Goal: Transaction & Acquisition: Book appointment/travel/reservation

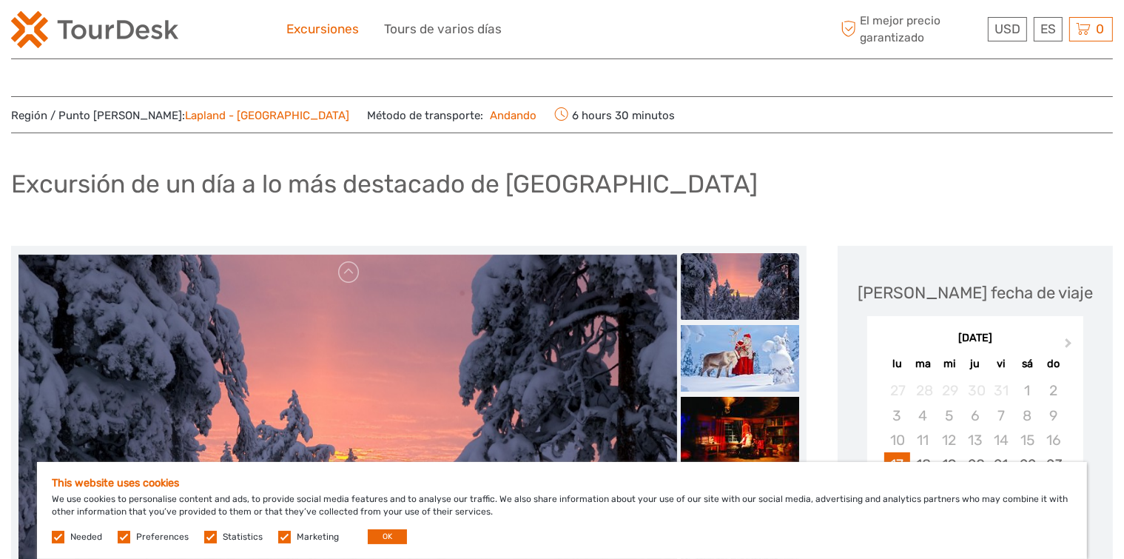
click at [333, 26] on link "Excursiones" at bounding box center [322, 28] width 72 height 21
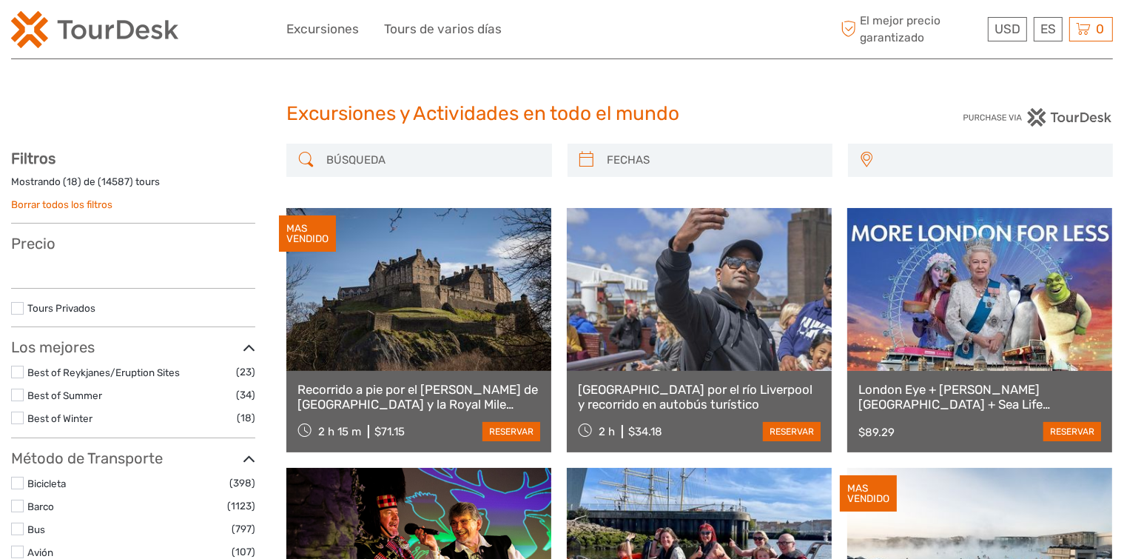
select select
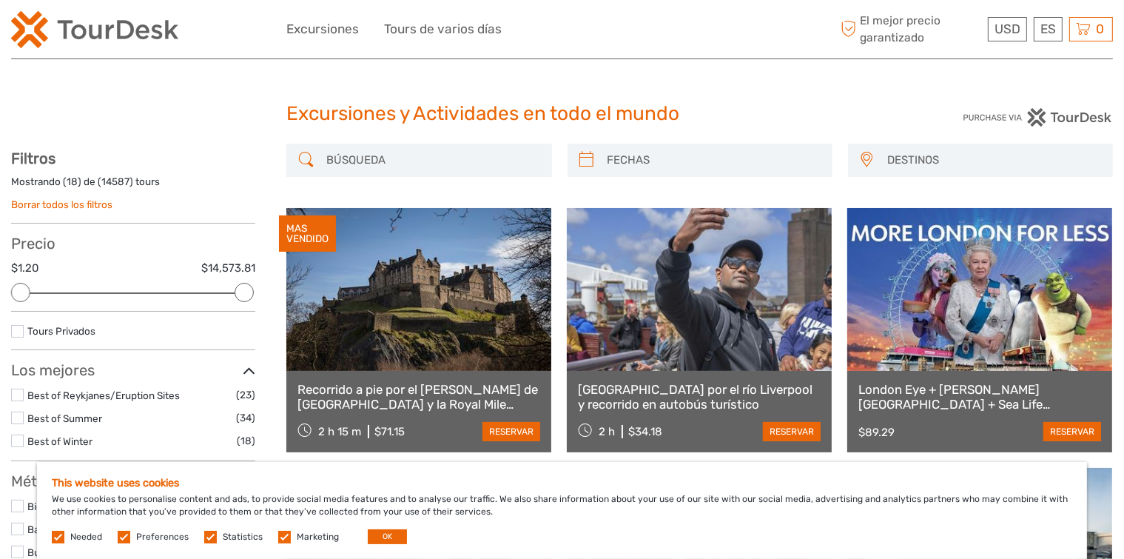
click at [75, 24] on img at bounding box center [94, 29] width 167 height 37
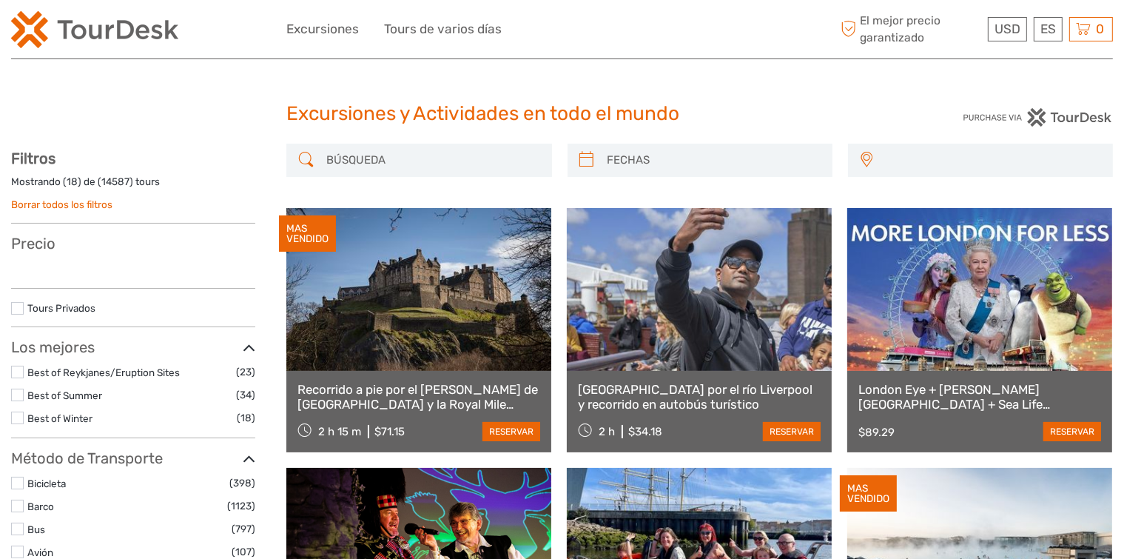
select select
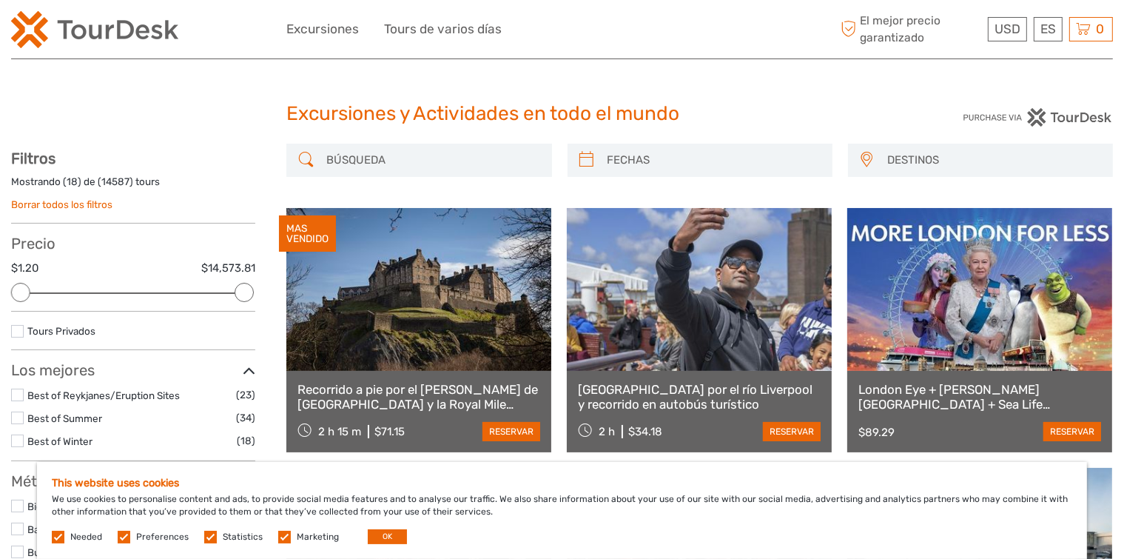
click at [369, 158] on input "search" at bounding box center [431, 160] width 223 height 26
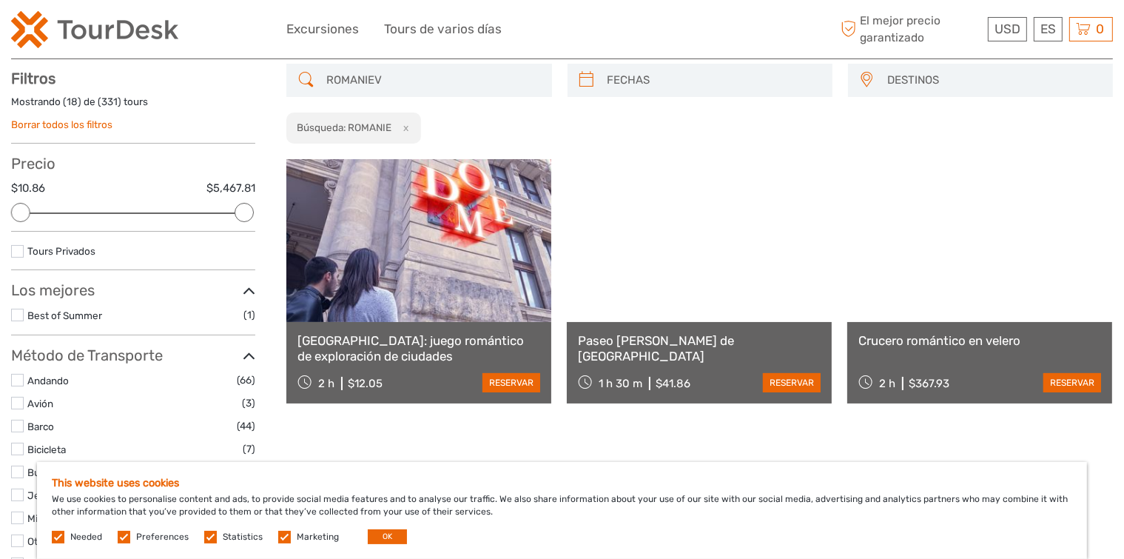
scroll to position [83, 0]
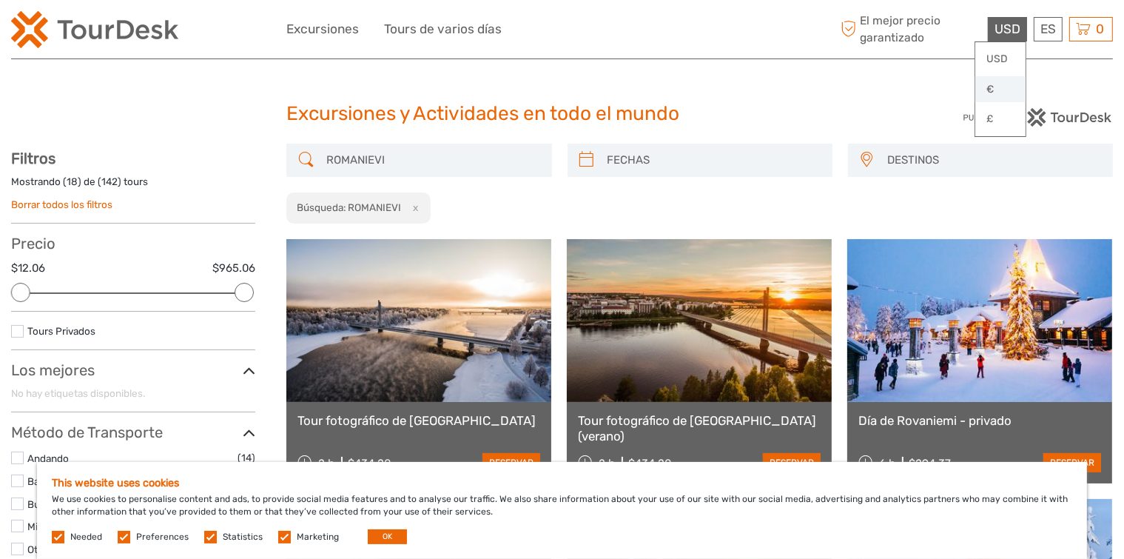
type input "ROMANIEVI"
click at [990, 89] on link "€" at bounding box center [1000, 89] width 50 height 27
click at [1033, 87] on link "Español" at bounding box center [1030, 89] width 62 height 27
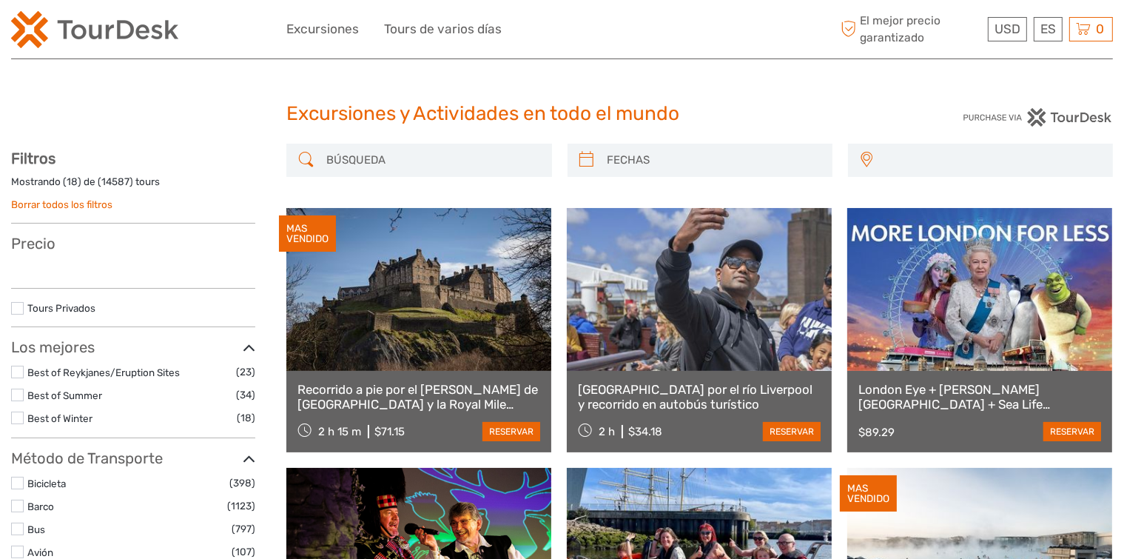
select select
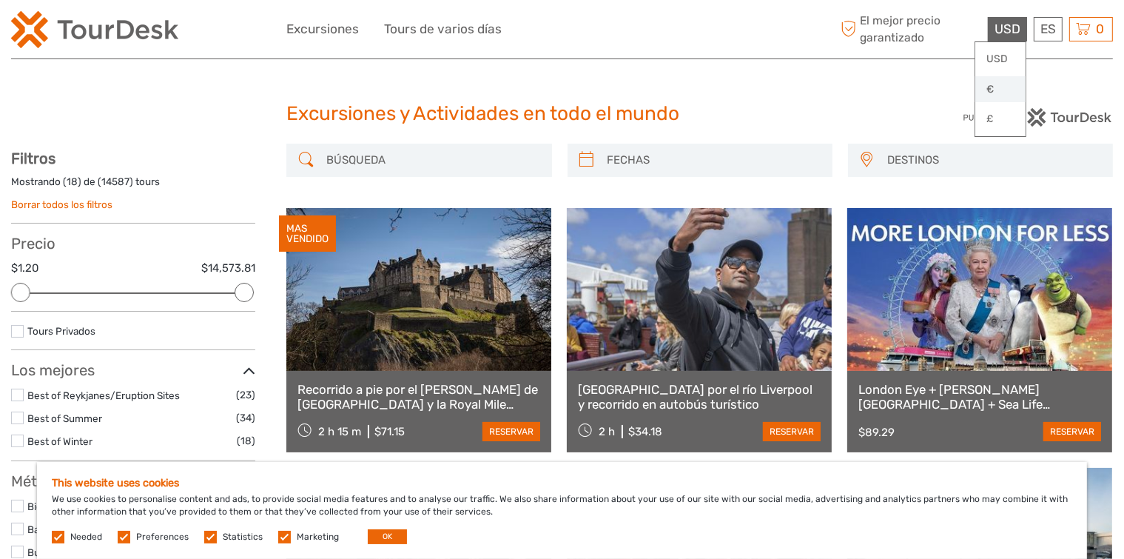
click at [985, 85] on link "€" at bounding box center [1000, 89] width 50 height 27
click at [388, 541] on button "OK" at bounding box center [387, 536] width 39 height 15
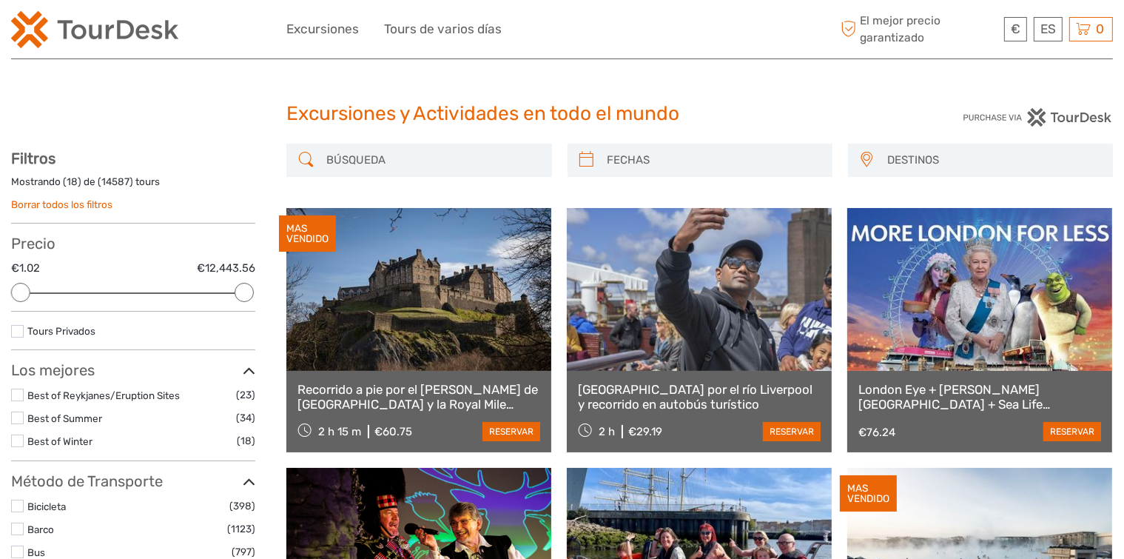
click at [380, 155] on input "search" at bounding box center [431, 160] width 223 height 26
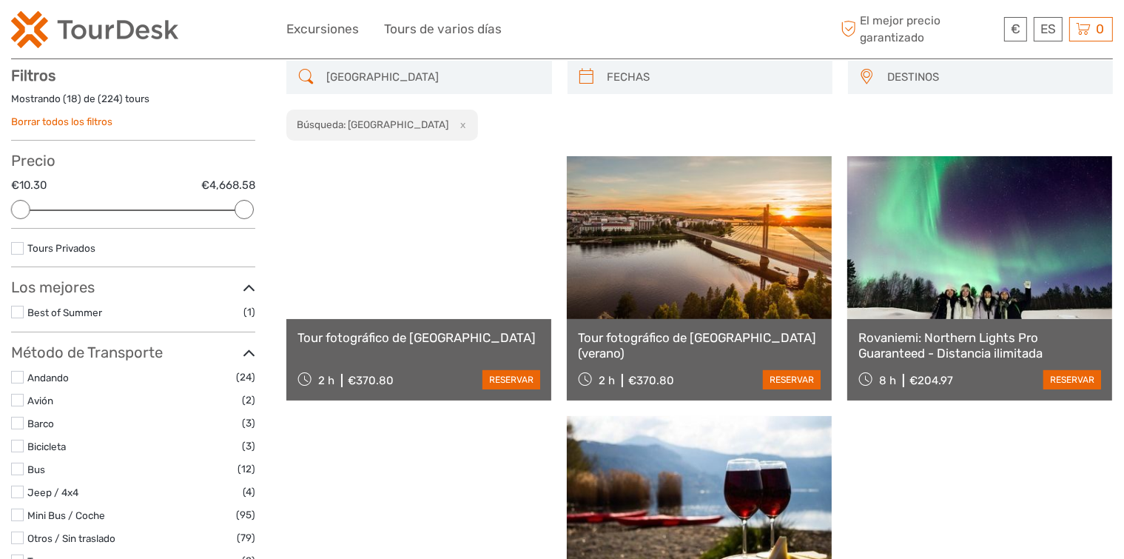
scroll to position [83, 0]
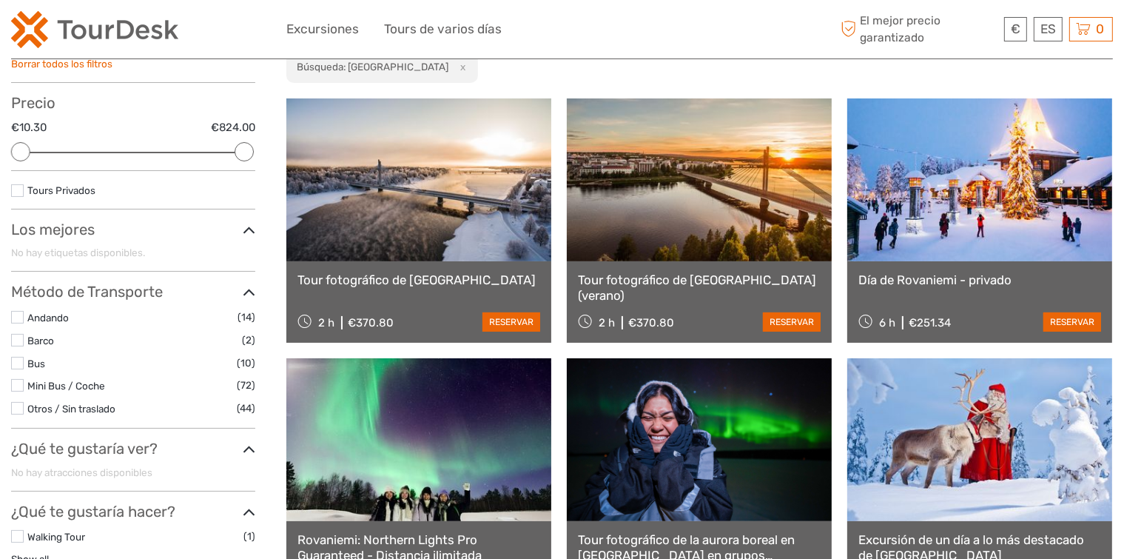
scroll to position [157, 0]
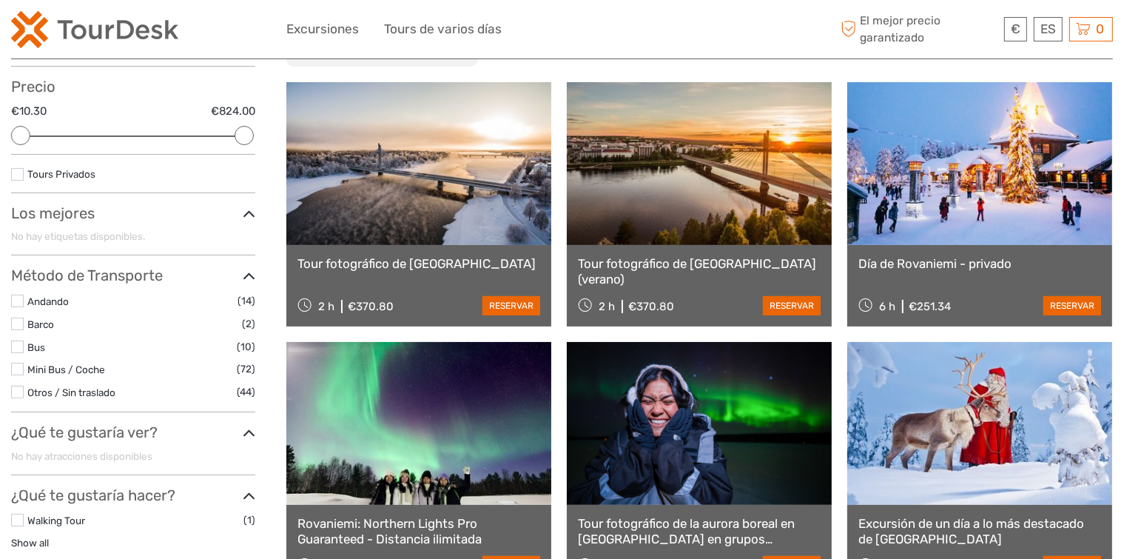
type input "ROVANIEM"
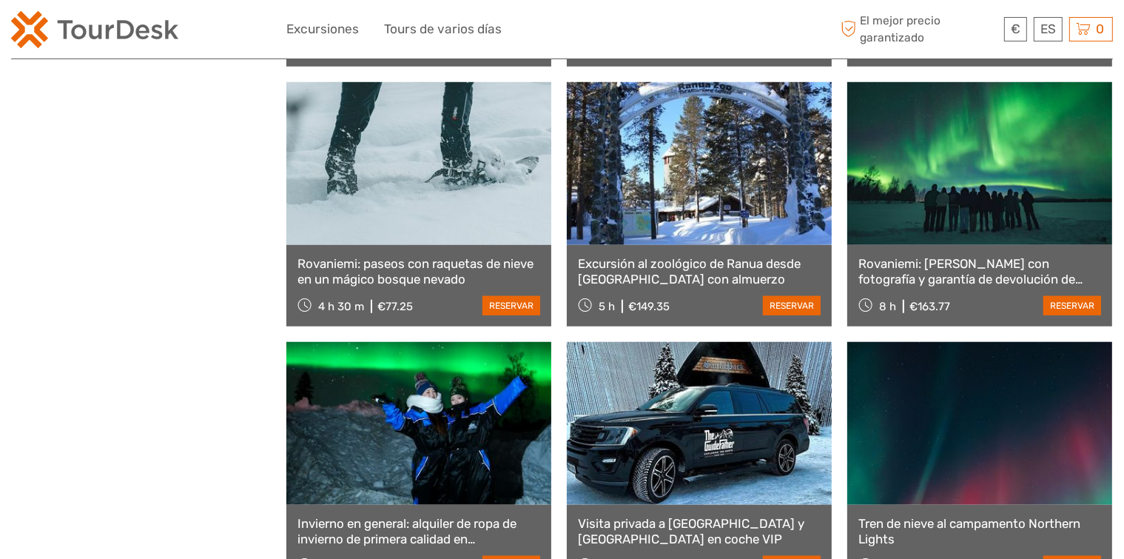
scroll to position [1192, 0]
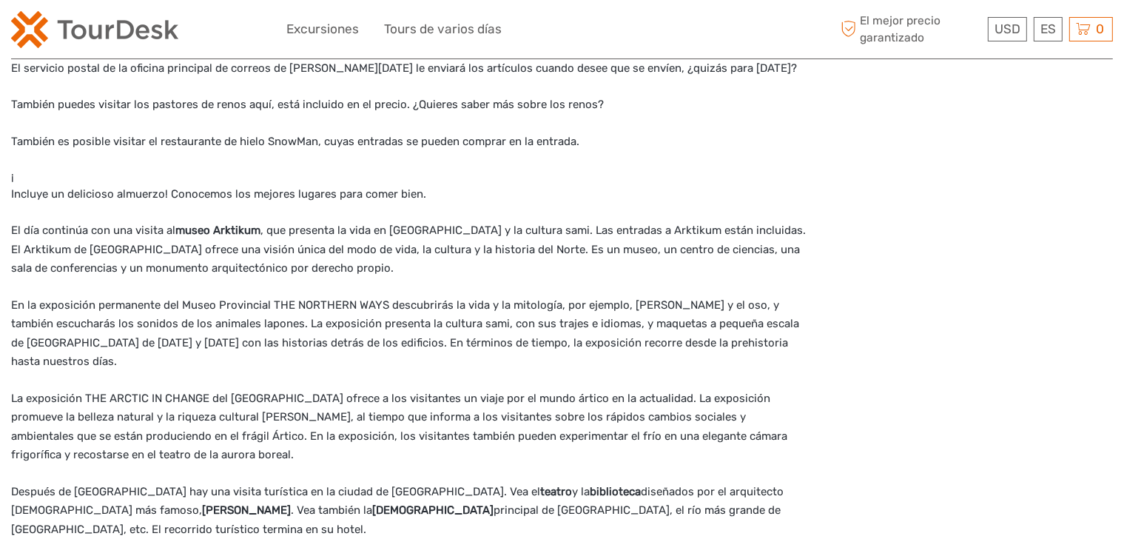
scroll to position [1184, 0]
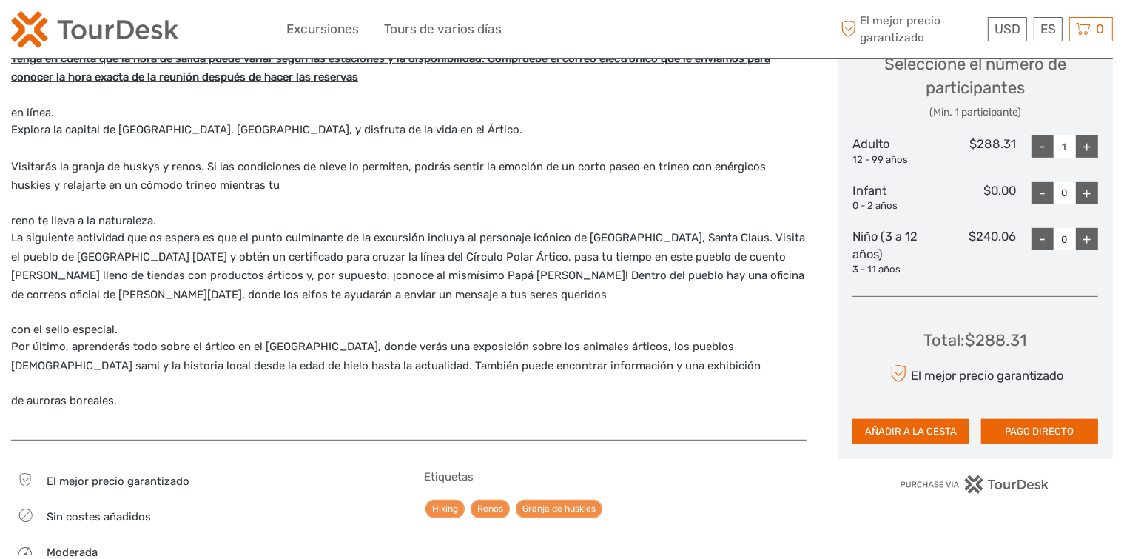
scroll to position [666, 0]
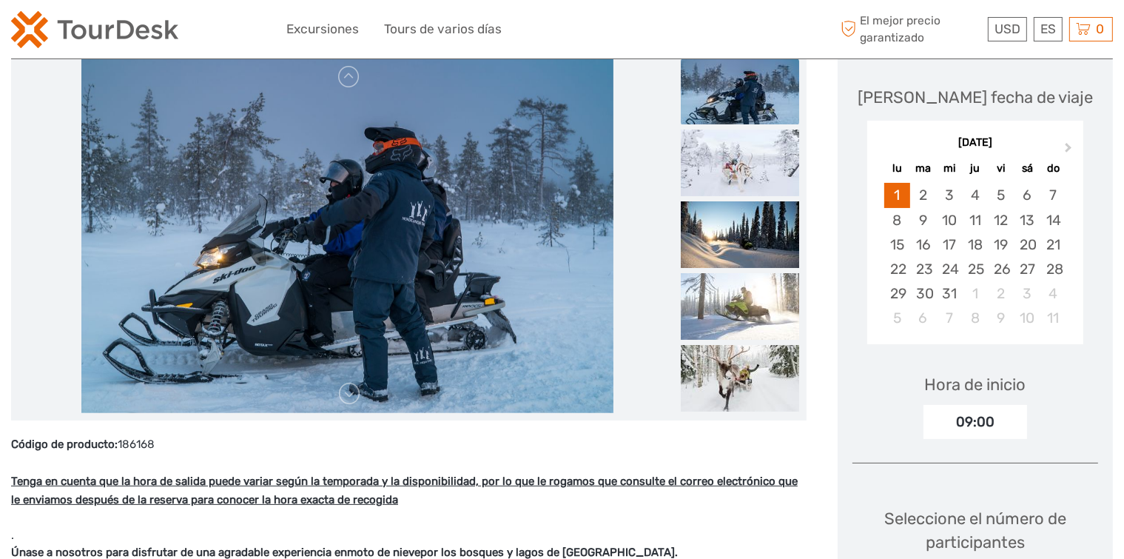
scroll to position [222, 0]
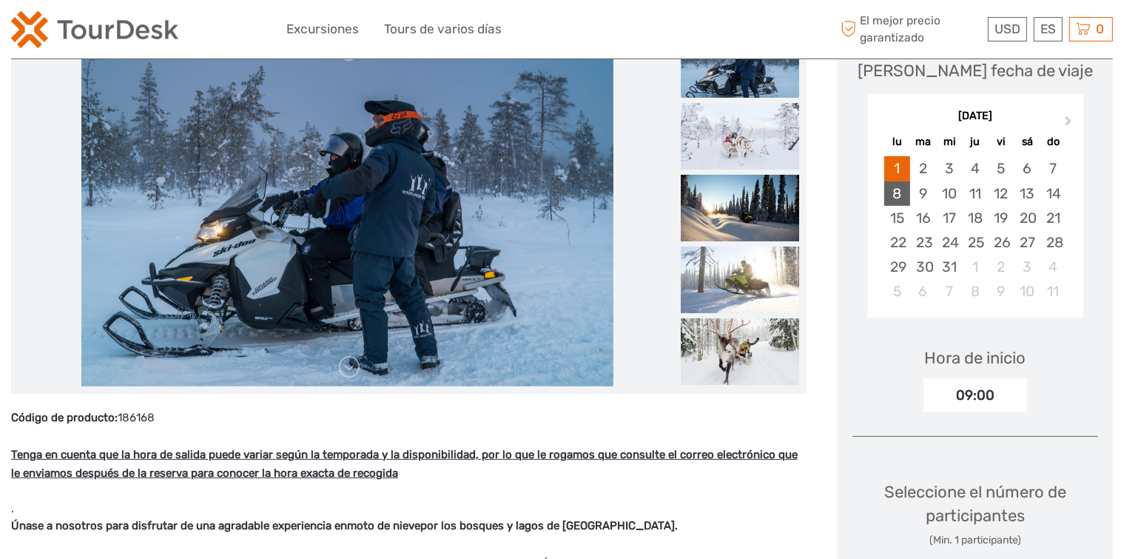
click at [895, 186] on div "8" at bounding box center [897, 193] width 26 height 24
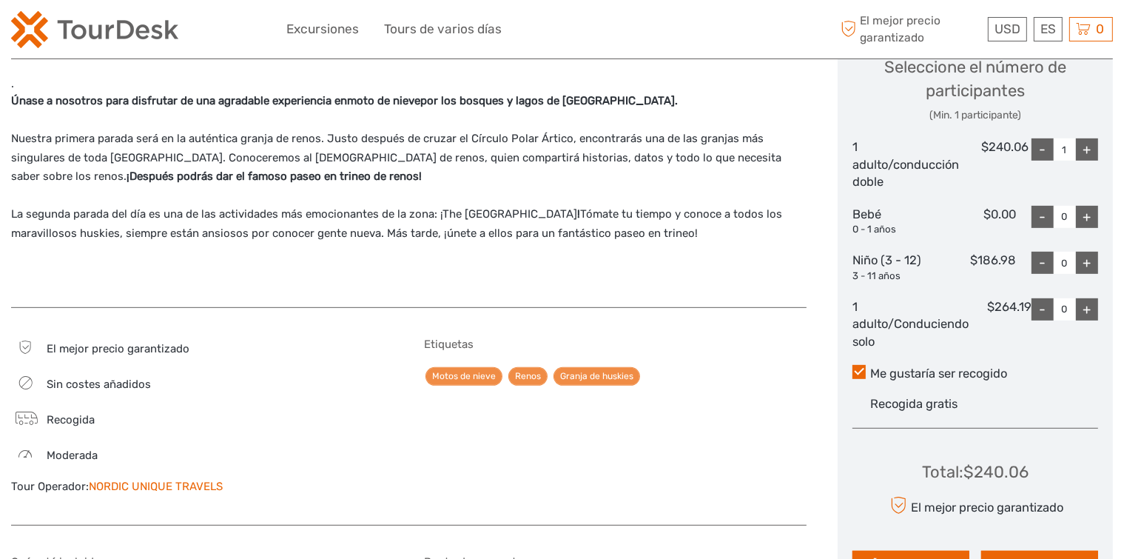
scroll to position [666, 0]
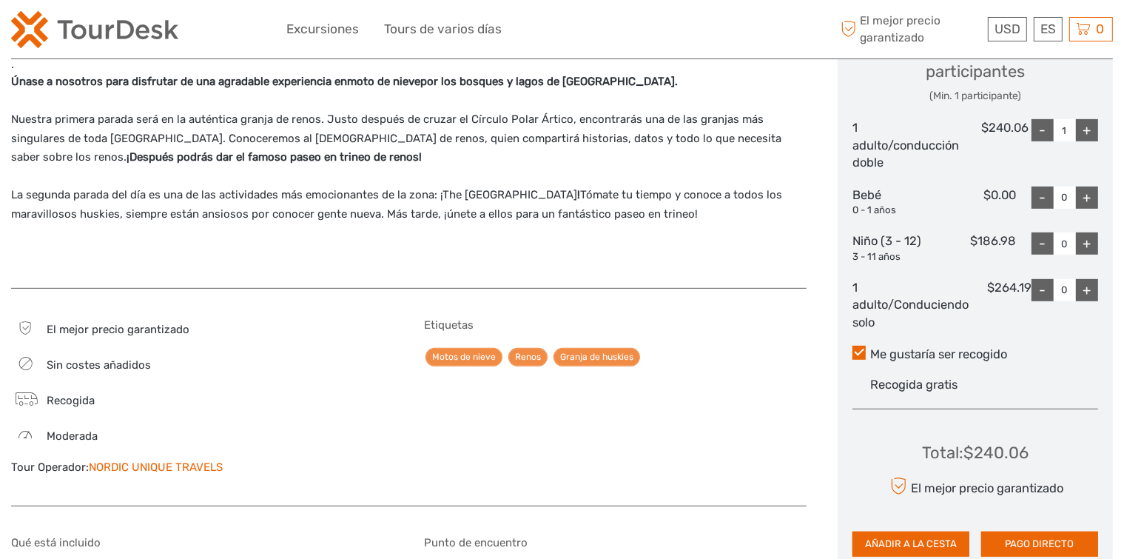
click at [179, 465] on link "NORDIC UNIQUE TRAVELS" at bounding box center [156, 466] width 134 height 13
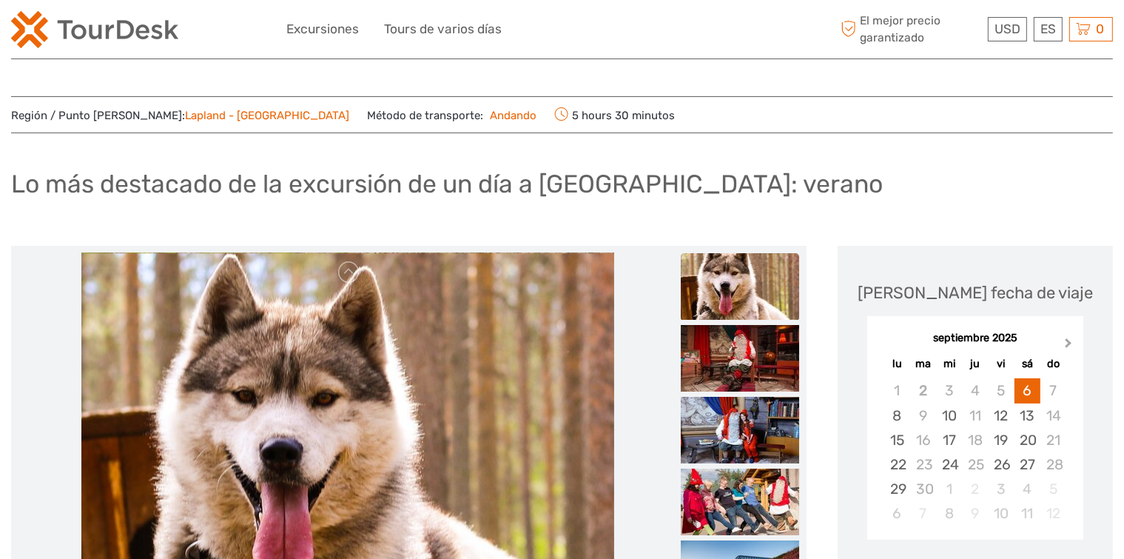
click at [1068, 341] on span "Next Month" at bounding box center [1068, 345] width 0 height 21
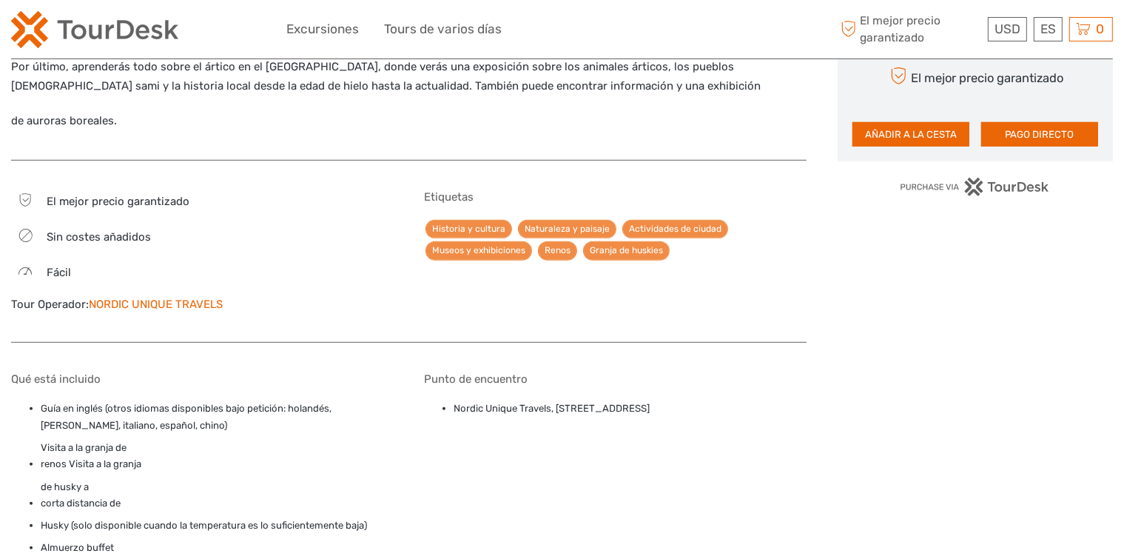
scroll to position [888, 0]
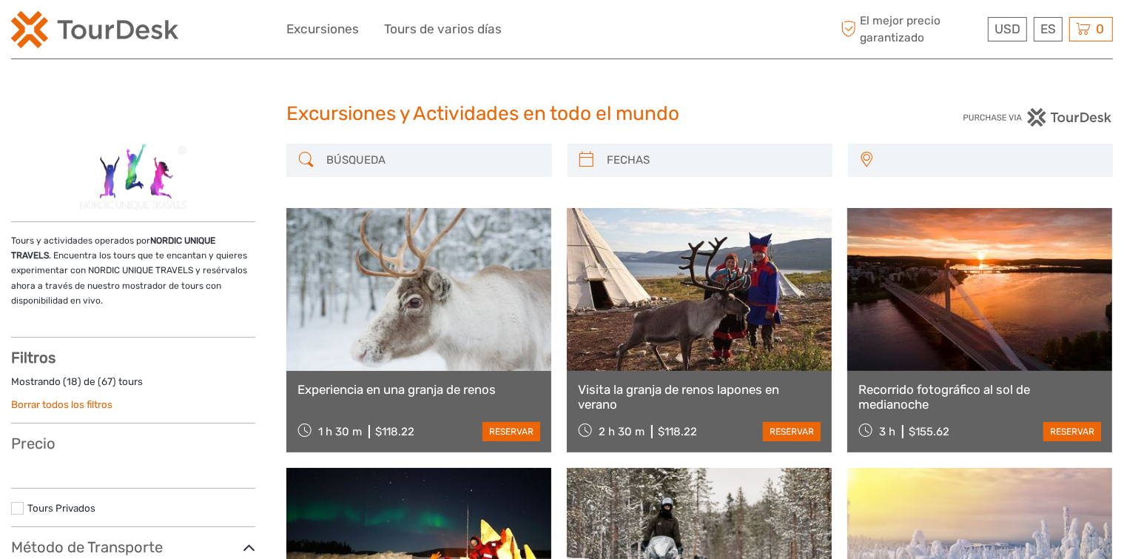
select select
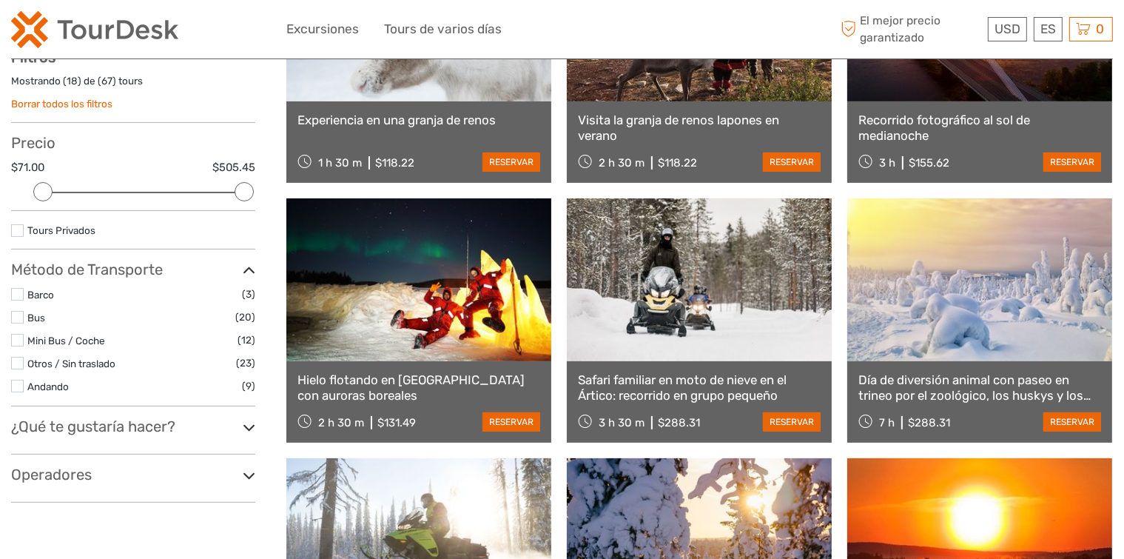
scroll to position [296, 0]
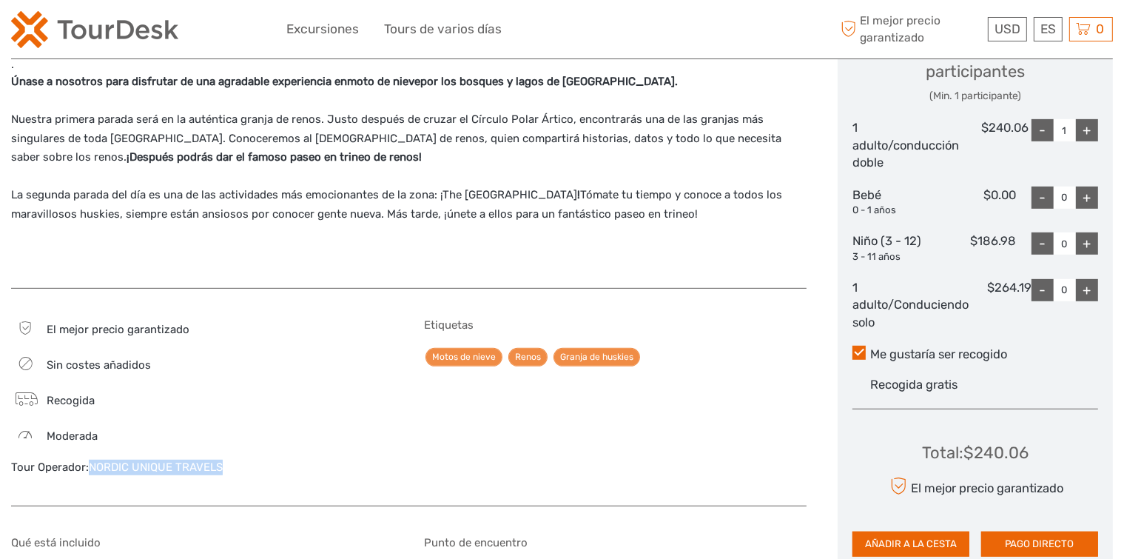
drag, startPoint x: 229, startPoint y: 466, endPoint x: 89, endPoint y: 461, distance: 140.6
click at [89, 461] on div "Tour Operador: NORDIC UNIQUE TRAVELS" at bounding box center [202, 467] width 382 height 16
copy link "NORDIC UNIQUE TRAVELS"
